Goal: Unclear

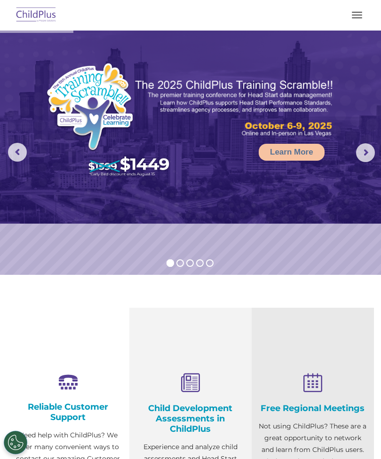
select select "MEDIUM"
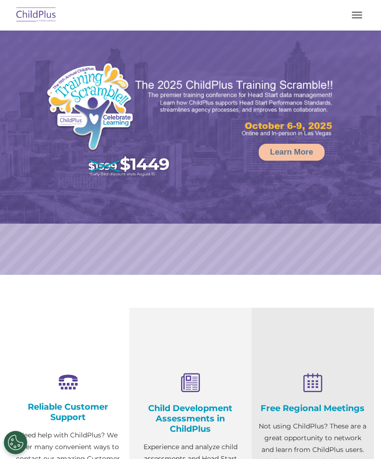
select select "MEDIUM"
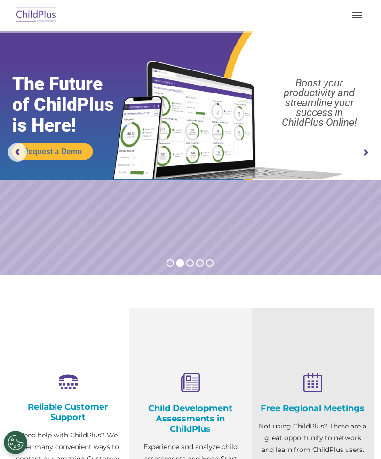
click at [354, 14] on button "button" at bounding box center [357, 15] width 20 height 15
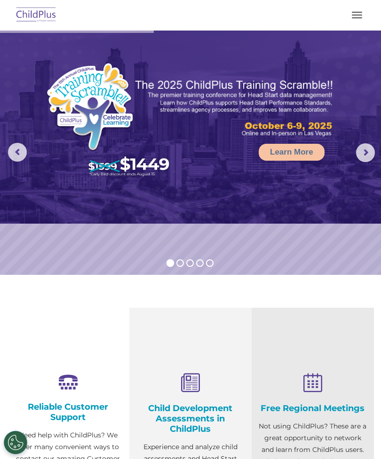
select select "MEDIUM"
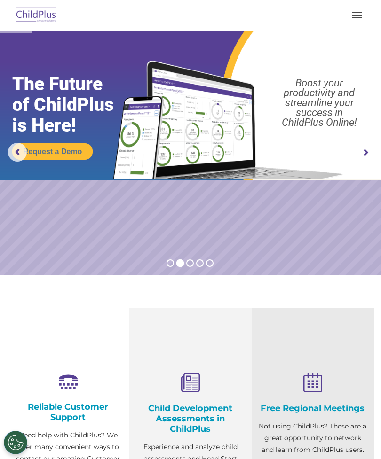
click at [357, 13] on button "button" at bounding box center [357, 15] width 20 height 15
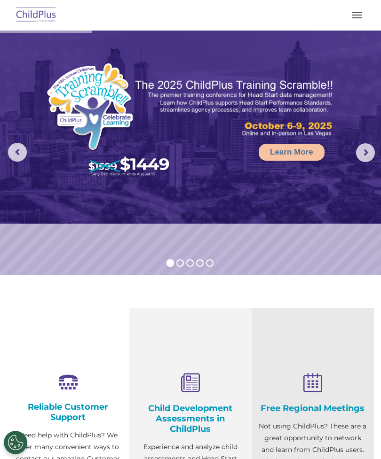
select select "MEDIUM"
